Goal: Information Seeking & Learning: Learn about a topic

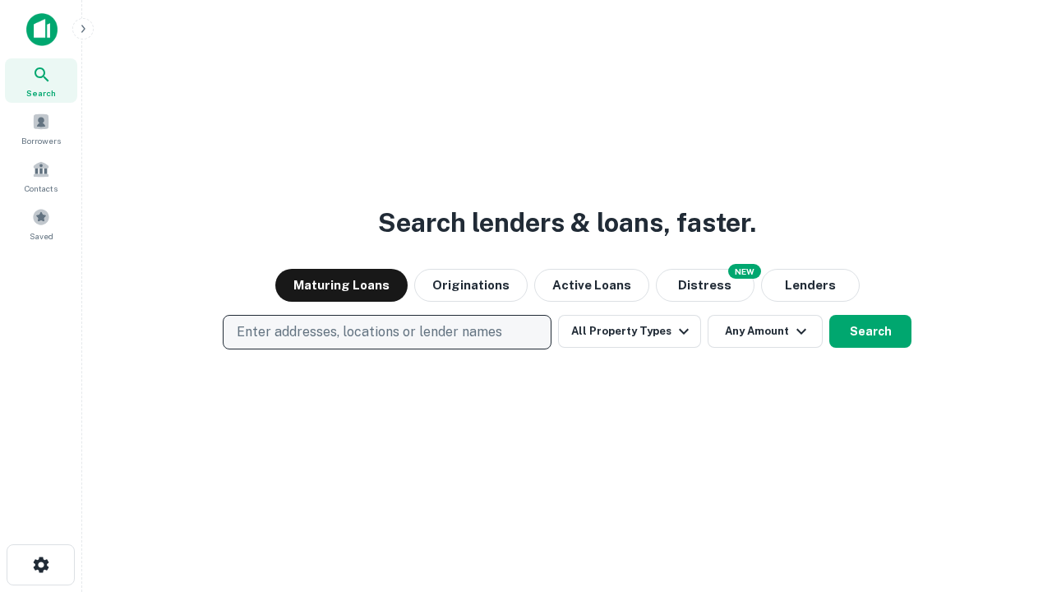
click at [386, 332] on p "Enter addresses, locations or lender names" at bounding box center [369, 332] width 265 height 20
type input "**********"
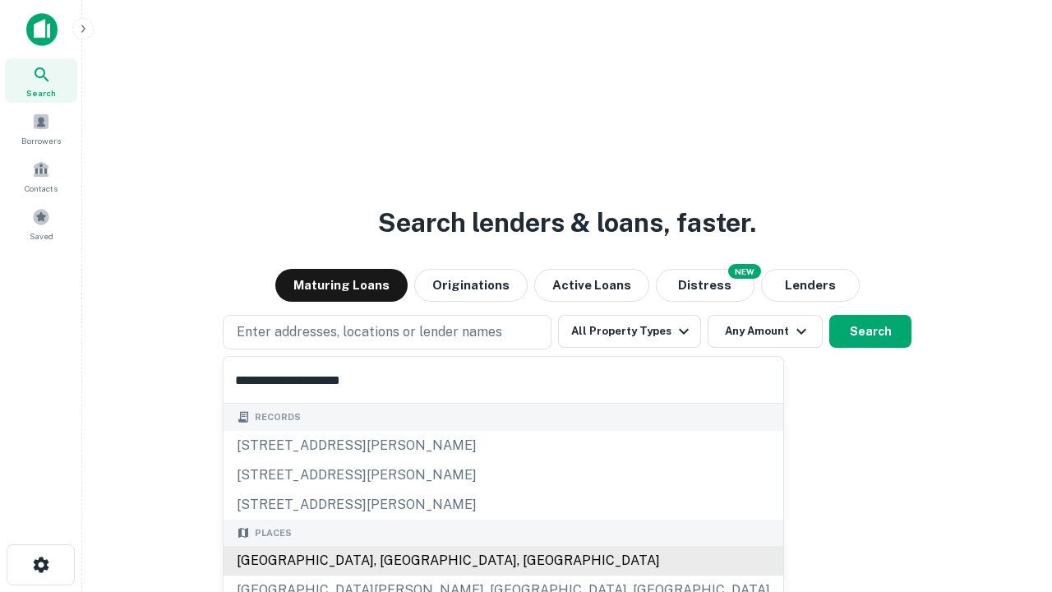
click at [393, 561] on div "[GEOGRAPHIC_DATA], [GEOGRAPHIC_DATA], [GEOGRAPHIC_DATA]" at bounding box center [504, 561] width 560 height 30
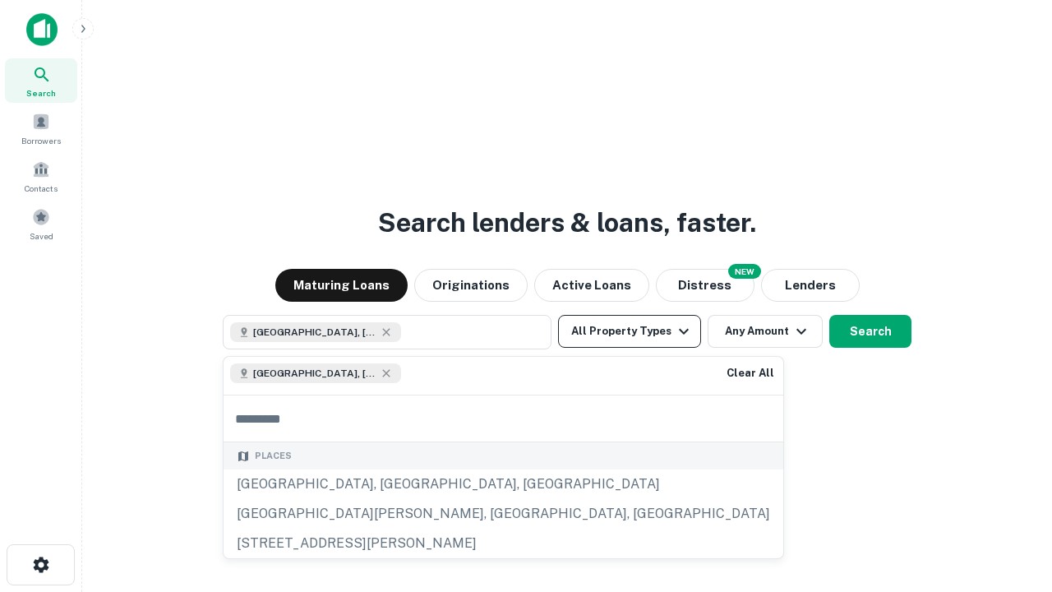
click at [630, 331] on button "All Property Types" at bounding box center [629, 331] width 143 height 33
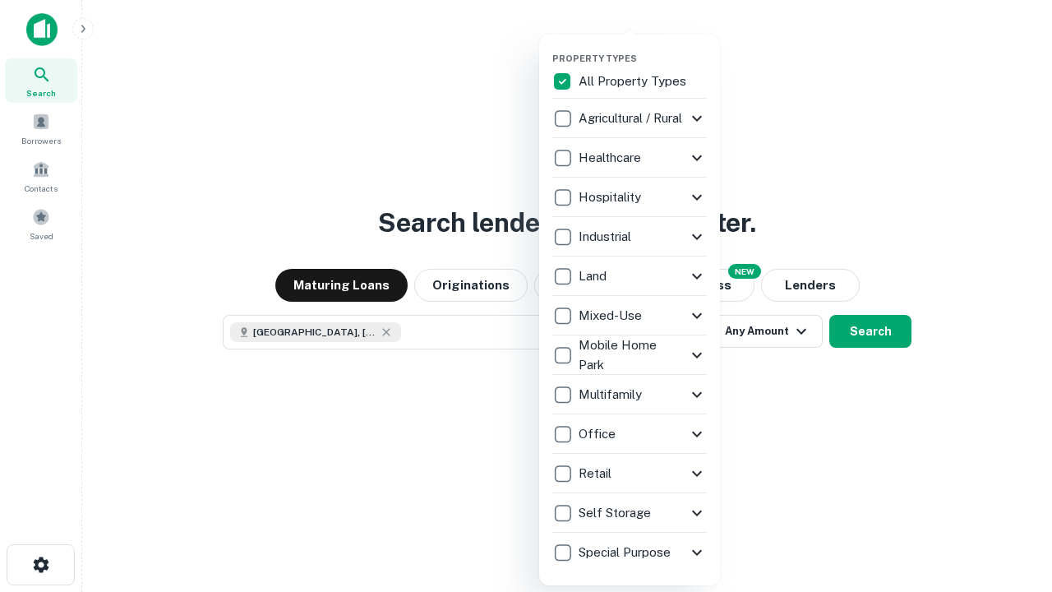
click at [643, 48] on button "button" at bounding box center [642, 48] width 181 height 1
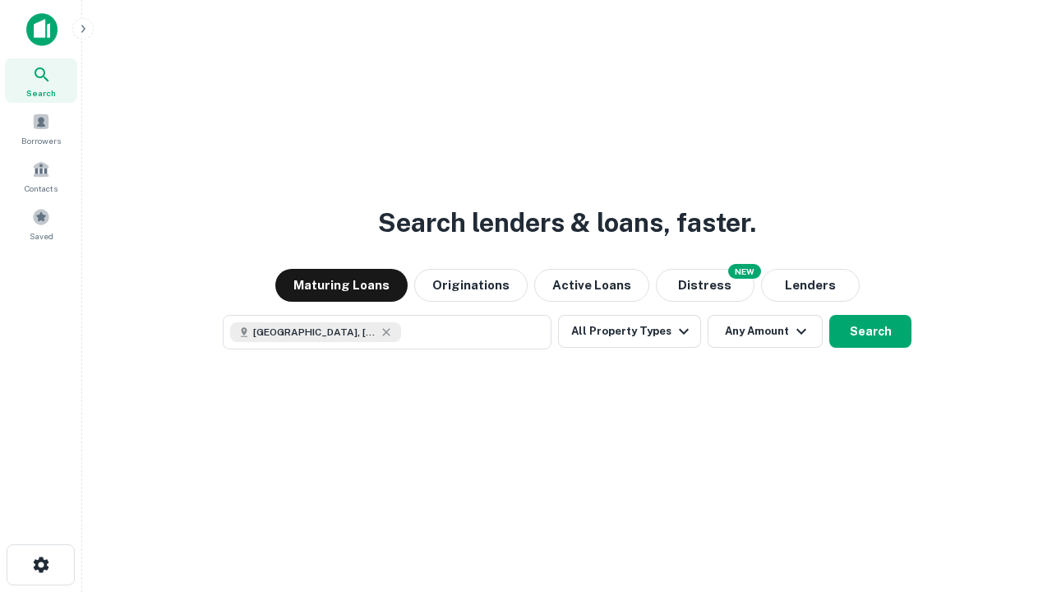
scroll to position [26, 0]
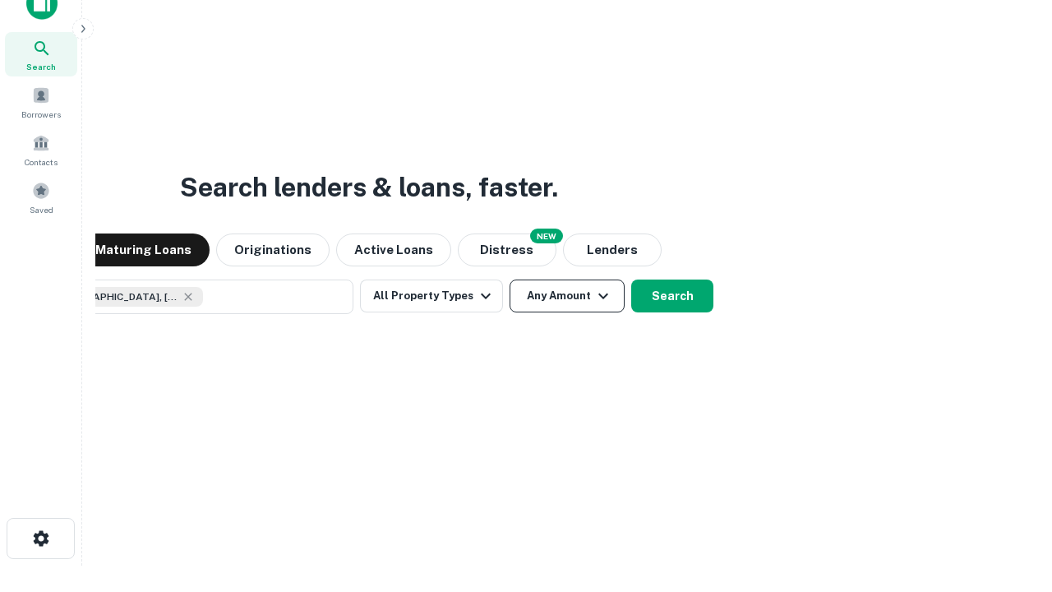
click at [510, 279] on button "Any Amount" at bounding box center [567, 295] width 115 height 33
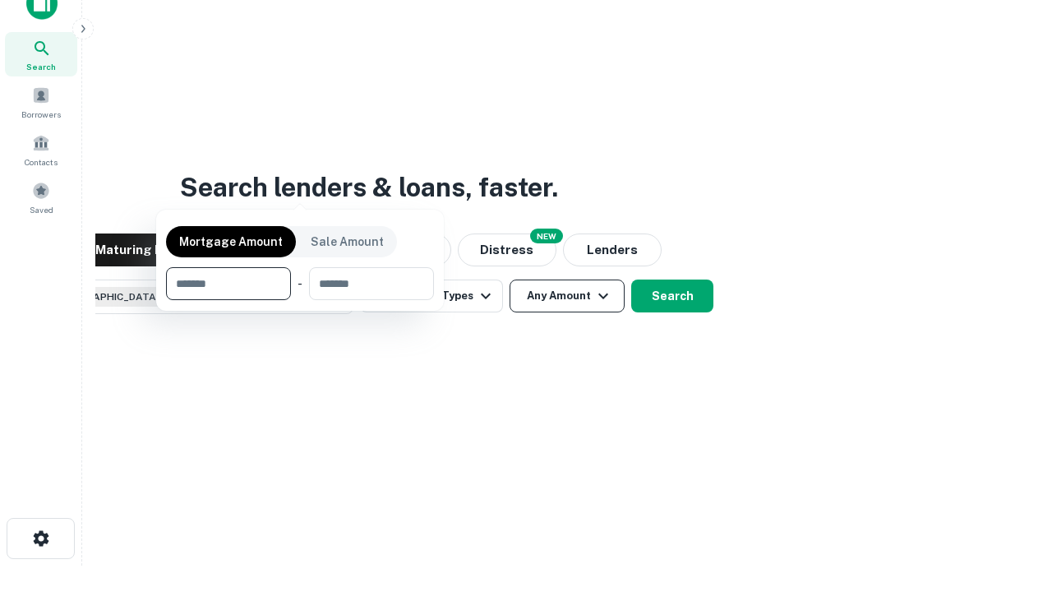
scroll to position [118, 465]
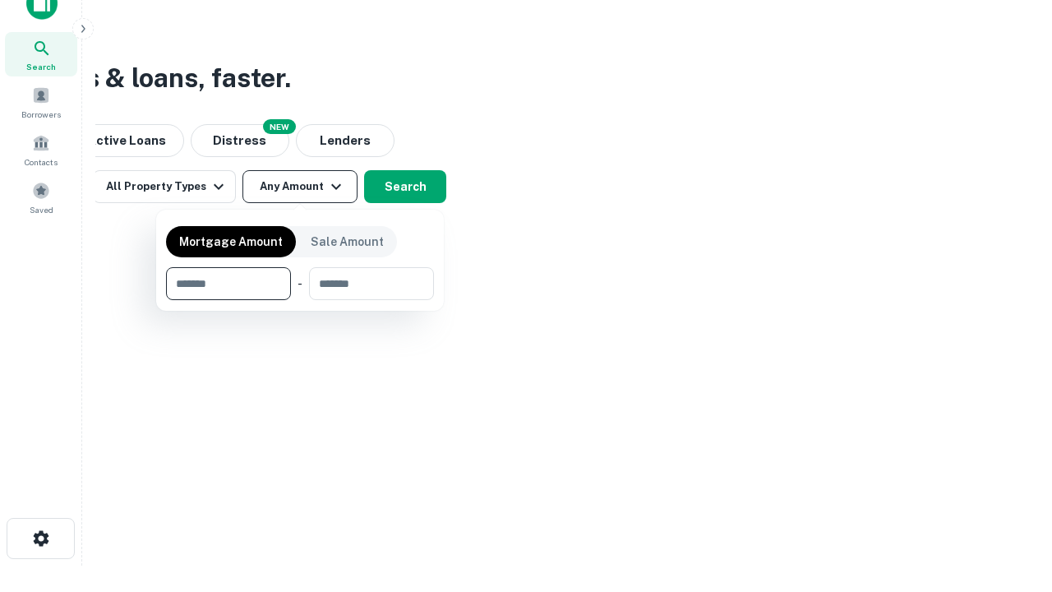
type input "*******"
click at [300, 300] on button "button" at bounding box center [300, 300] width 268 height 1
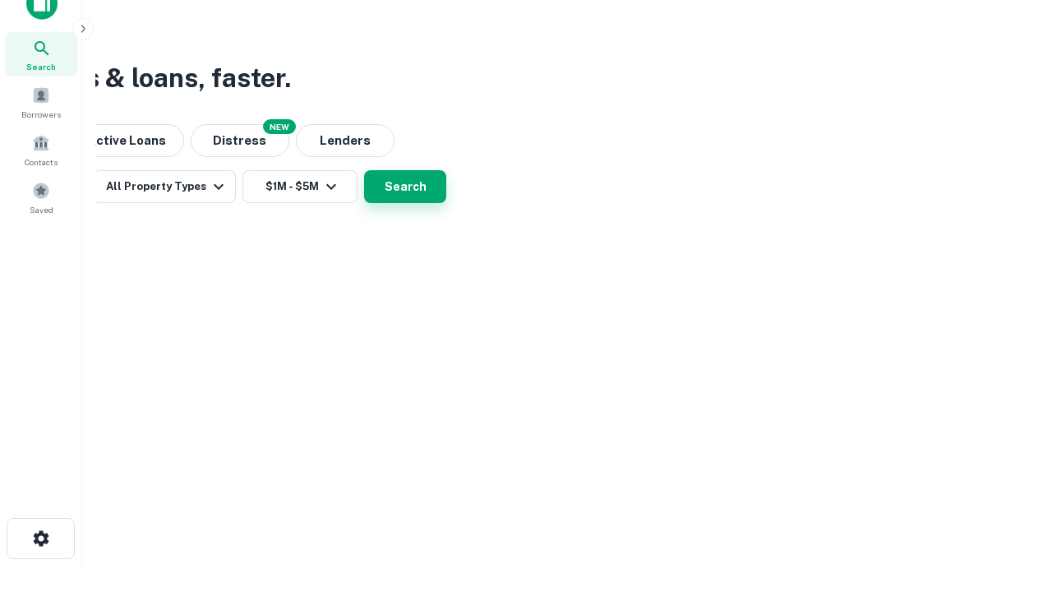
click at [446, 203] on button "Search" at bounding box center [405, 186] width 82 height 33
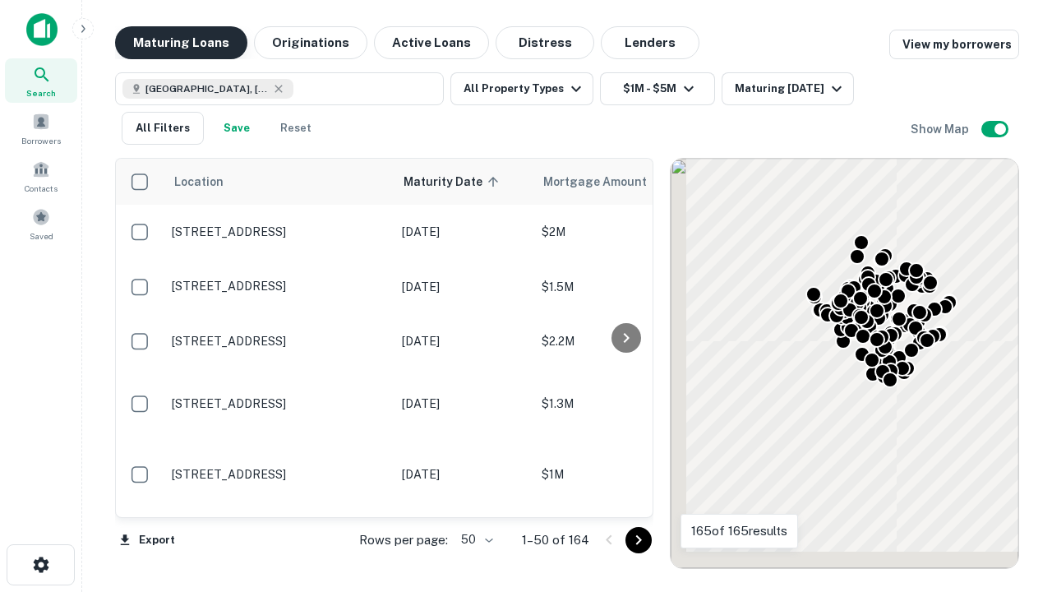
click at [181, 43] on button "Maturing Loans" at bounding box center [181, 42] width 132 height 33
